Goal: Task Accomplishment & Management: Manage account settings

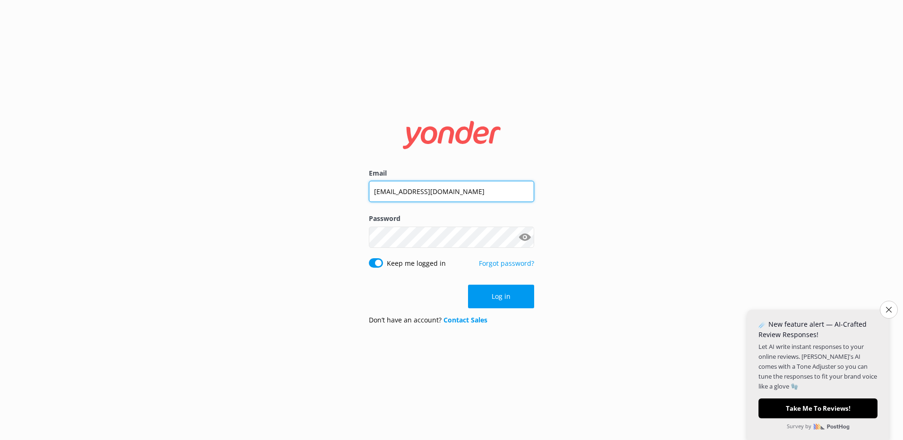
drag, startPoint x: 483, startPoint y: 194, endPoint x: 279, endPoint y: 196, distance: 204.5
click at [280, 197] on div "Email [EMAIL_ADDRESS][DOMAIN_NAME] Password Show password Keep me logged in For…" at bounding box center [451, 220] width 903 height 440
type input "[EMAIL_ADDRESS][DOMAIN_NAME]"
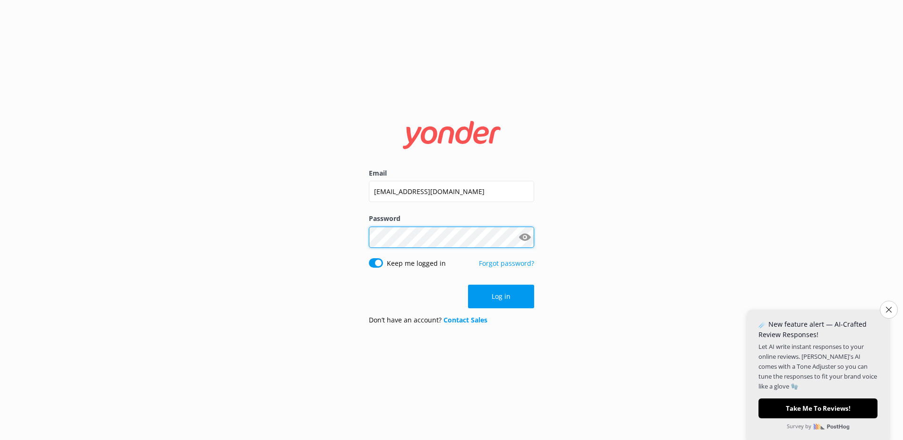
click button "Log in" at bounding box center [501, 297] width 66 height 24
